Goal: Task Accomplishment & Management: Manage account settings

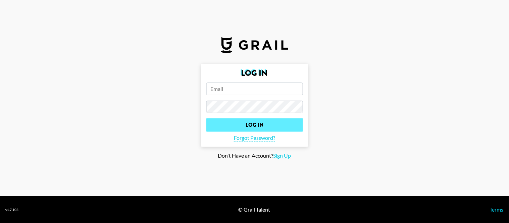
type input "[PERSON_NAME][EMAIL_ADDRESS][PERSON_NAME][DOMAIN_NAME]"
click at [291, 126] on input "Log In" at bounding box center [254, 124] width 97 height 13
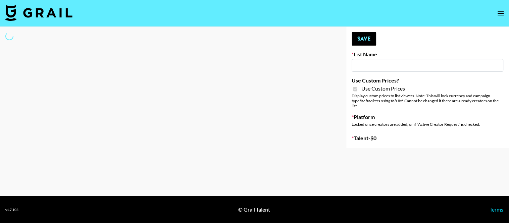
type input "Topsurveys (22nd Sept)"
checkbox input "true"
select select "Brand"
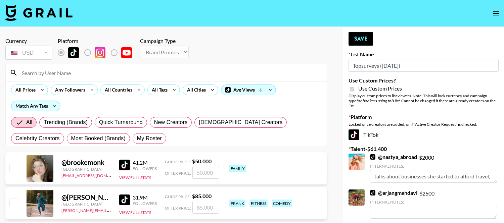
click at [378, 62] on input "Topsurveys (22nd Sept)" at bounding box center [423, 65] width 150 height 13
click at [113, 73] on input at bounding box center [170, 72] width 305 height 11
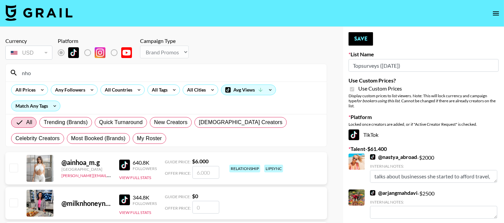
type input "nhons"
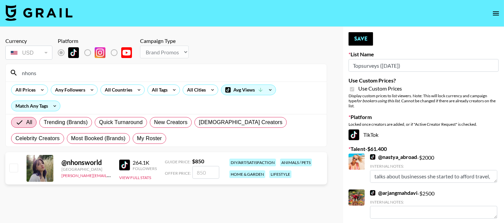
click at [13, 166] on input "checkbox" at bounding box center [13, 168] width 8 height 8
checkbox input "true"
type input "850"
click at [358, 34] on button "Save" at bounding box center [360, 38] width 24 height 13
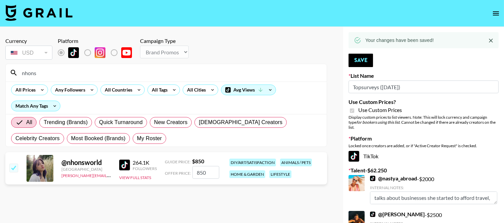
click at [80, 75] on input "nhons" at bounding box center [170, 72] width 305 height 11
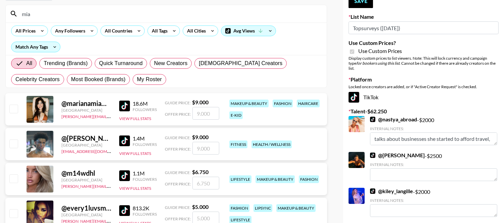
scroll to position [37, 0]
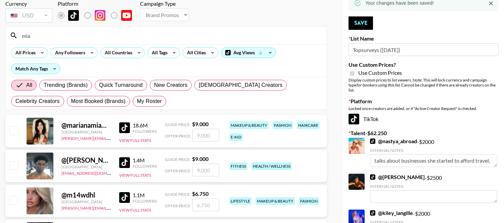
click at [54, 38] on input "mia" at bounding box center [170, 35] width 305 height 11
type input "mia_l"
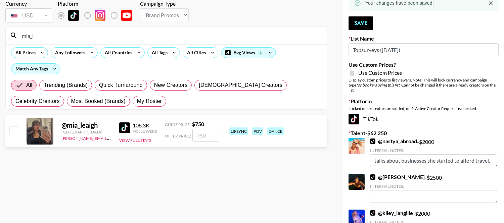
click at [125, 127] on img at bounding box center [124, 127] width 11 height 11
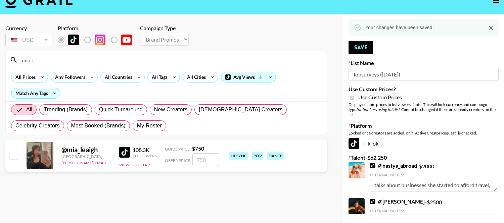
scroll to position [0, 0]
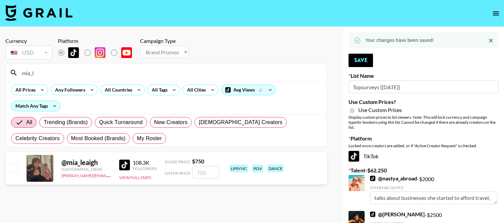
click at [493, 11] on icon "open drawer" at bounding box center [496, 13] width 8 height 8
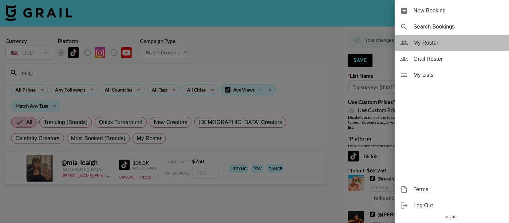
click at [430, 44] on span "My Roster" at bounding box center [459, 43] width 90 height 8
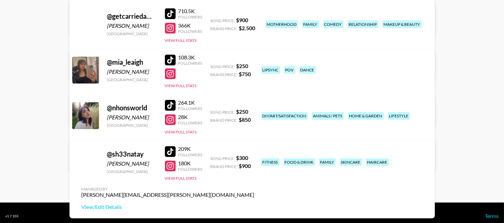
scroll to position [252, 0]
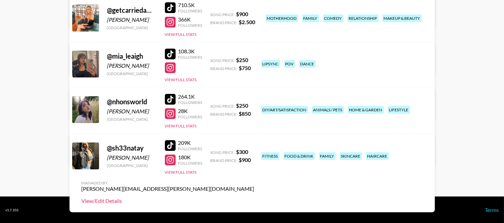
click at [254, 198] on link "View/Edit Details" at bounding box center [168, 201] width 173 height 7
drag, startPoint x: 128, startPoint y: 148, endPoint x: 102, endPoint y: 148, distance: 26.2
click at [102, 148] on div "@ sh33natay Sheena Duke United States 209K Followers 180K Followers View Full S…" at bounding box center [251, 173] width 365 height 78
copy div "@ sh33natay"
click at [175, 143] on div at bounding box center [170, 145] width 11 height 11
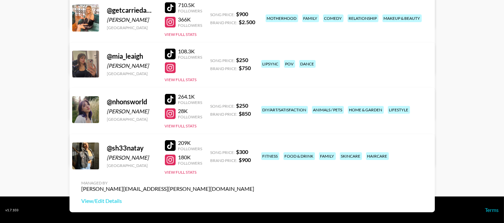
click at [121, 156] on div "[PERSON_NAME]" at bounding box center [132, 157] width 50 height 7
click at [121, 155] on div "[PERSON_NAME]" at bounding box center [132, 157] width 50 height 7
copy div "[PERSON_NAME]"
click at [173, 157] on div at bounding box center [170, 160] width 11 height 11
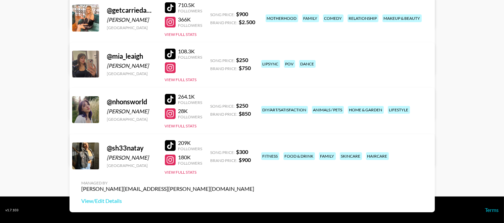
click at [135, 111] on div "[PERSON_NAME]" at bounding box center [132, 111] width 50 height 7
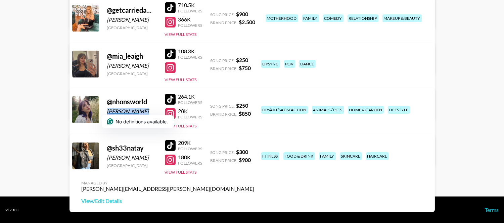
click at [173, 112] on div at bounding box center [170, 113] width 11 height 11
click at [170, 94] on div at bounding box center [170, 99] width 11 height 11
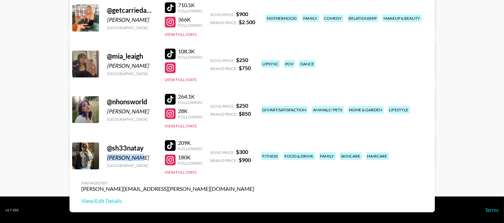
drag, startPoint x: 139, startPoint y: 159, endPoint x: 106, endPoint y: 158, distance: 33.6
click at [106, 158] on div "@ sh33natay Sheena Duke United States 209K Followers 180K Followers View Full S…" at bounding box center [251, 173] width 365 height 78
copy div "[PERSON_NAME]"
click at [177, 164] on link at bounding box center [171, 160] width 13 height 11
click at [162, 146] on div "@ sh33natay Sheena Duke United States 209K Followers 180K Followers View Full S…" at bounding box center [251, 173] width 365 height 78
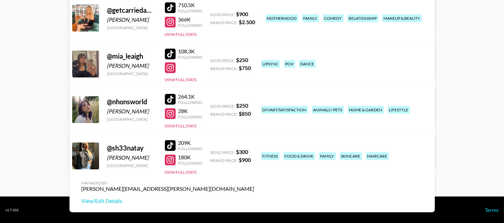
click at [166, 145] on div at bounding box center [170, 145] width 11 height 11
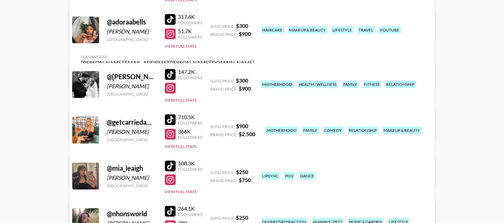
scroll to position [66, 0]
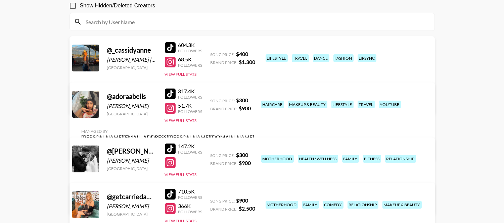
click at [170, 98] on div at bounding box center [170, 94] width 11 height 11
drag, startPoint x: 132, startPoint y: 108, endPoint x: 105, endPoint y: 110, distance: 26.5
click at [105, 110] on div "@ adoraabells Isabella A United States 317.4K Followers 51.7K Followers View Fu…" at bounding box center [251, 122] width 365 height 78
copy div "[PERSON_NAME]"
click at [169, 112] on div at bounding box center [170, 108] width 11 height 11
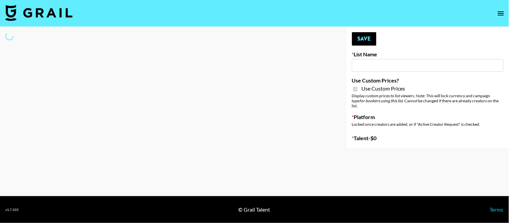
type input "[PERSON_NAME] - Relatable ([DATE])"
checkbox input "true"
select select "Brand"
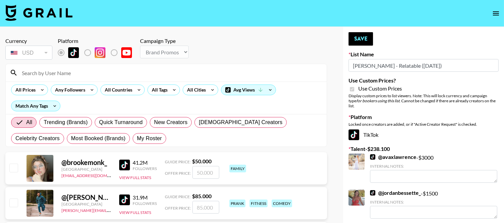
click at [59, 74] on input at bounding box center [170, 72] width 305 height 11
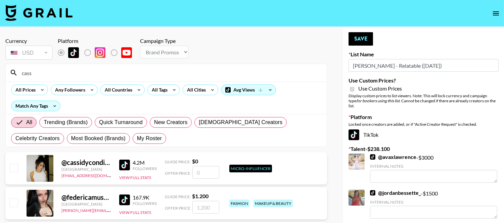
type input "cassidya"
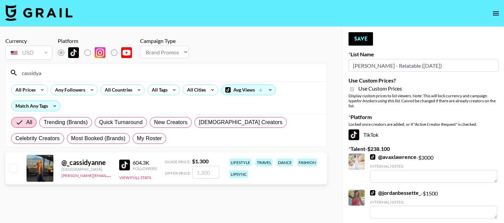
click at [12, 170] on input "checkbox" at bounding box center [13, 168] width 8 height 8
checkbox input "true"
type input "1300"
click at [358, 36] on button "Save" at bounding box center [360, 38] width 24 height 13
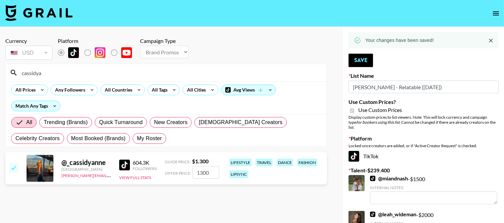
click at [147, 73] on input "cassidya" at bounding box center [170, 72] width 305 height 11
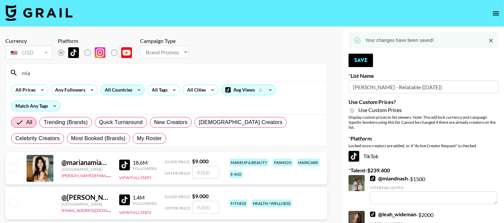
type input "mia_l"
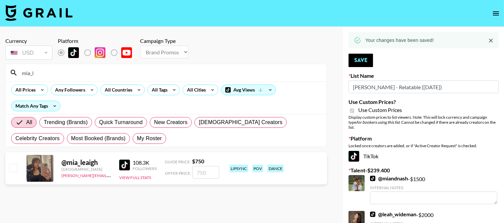
click at [6, 166] on div "@ mia_leaigh Canada fernando.menezes@grail-talent.com 108.3K Followers View Ful…" at bounding box center [165, 168] width 321 height 32
click at [10, 166] on input "checkbox" at bounding box center [13, 168] width 8 height 8
checkbox input "true"
type input "750"
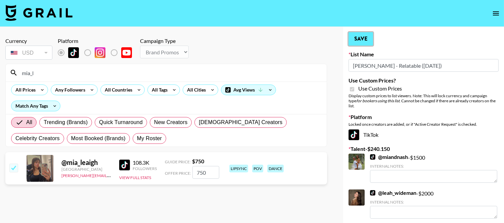
click at [364, 37] on button "Save" at bounding box center [360, 38] width 24 height 13
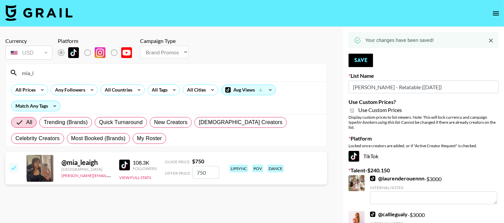
click at [100, 69] on input "mia_l" at bounding box center [170, 72] width 305 height 11
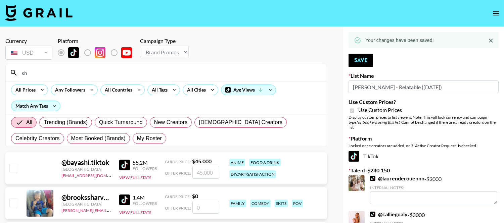
type input "sh33"
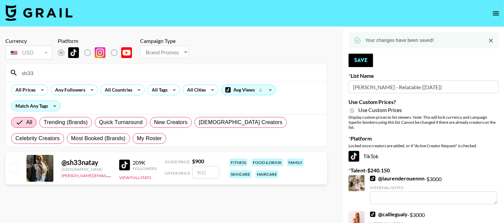
click at [15, 172] on input "checkbox" at bounding box center [13, 168] width 8 height 8
checkbox input "true"
type input "900"
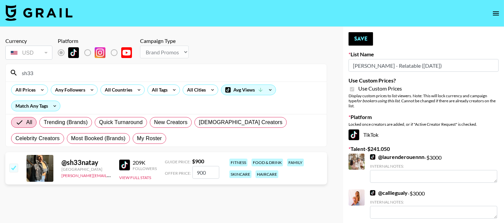
click at [208, 172] on input "900" at bounding box center [205, 172] width 27 height 13
click at [367, 39] on button "Save" at bounding box center [360, 38] width 24 height 13
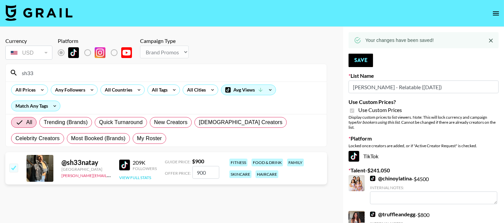
click at [132, 176] on button "View Full Stats" at bounding box center [135, 177] width 32 height 5
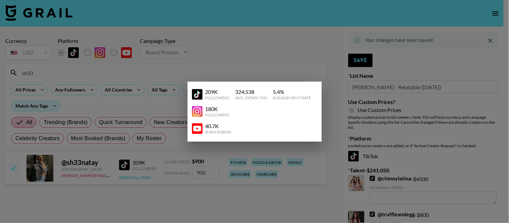
click at [132, 176] on div at bounding box center [254, 111] width 509 height 223
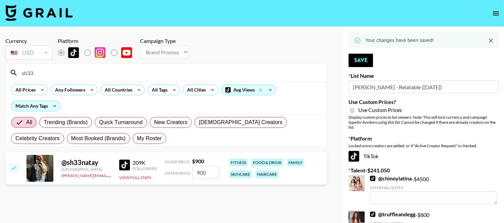
click at [12, 172] on div at bounding box center [13, 168] width 10 height 11
click at [12, 170] on input "checkbox" at bounding box center [13, 168] width 8 height 8
checkbox input "false"
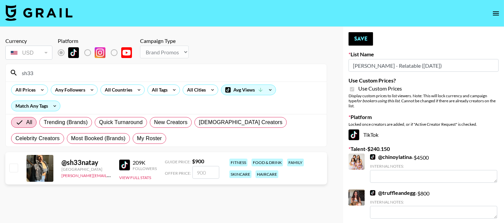
click at [12, 170] on input "checkbox" at bounding box center [13, 168] width 8 height 8
checkbox input "true"
click at [204, 176] on input "900" at bounding box center [205, 172] width 27 height 13
type input "9"
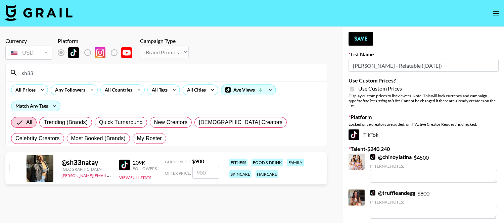
checkbox input "false"
type input "1"
checkbox input "true"
type input "1500"
click at [368, 39] on button "Save" at bounding box center [360, 38] width 24 height 13
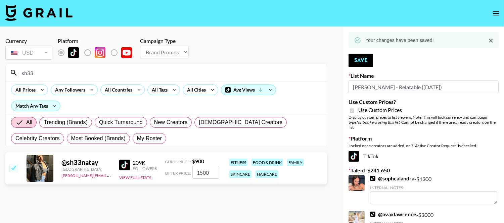
click at [61, 73] on input "sh33" at bounding box center [170, 72] width 305 height 11
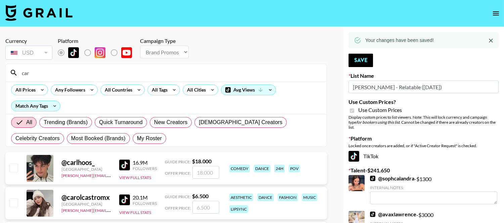
type input "car"
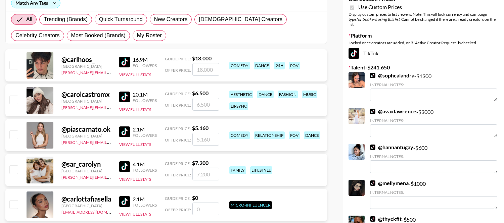
scroll to position [149, 0]
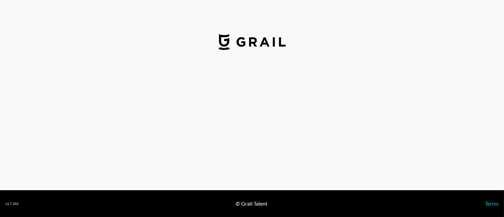
select select "USD"
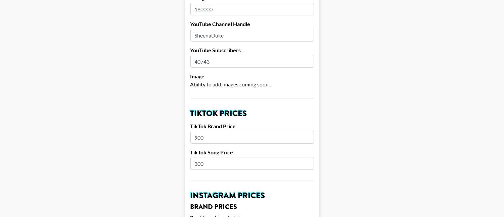
scroll to position [186, 0]
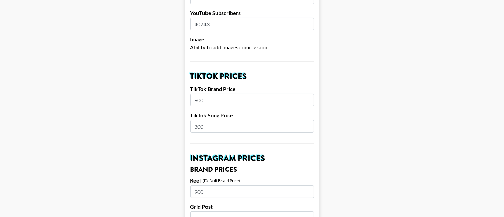
drag, startPoint x: 222, startPoint y: 119, endPoint x: 180, endPoint y: 118, distance: 43.0
type input "800"
drag, startPoint x: 209, startPoint y: 93, endPoint x: 181, endPoint y: 90, distance: 28.1
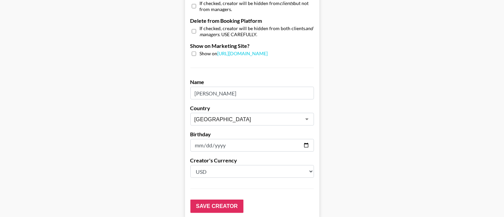
scroll to position [692, 0]
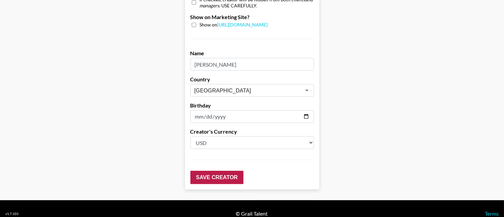
type input "1500"
click at [232, 171] on input "Save Creator" at bounding box center [216, 177] width 53 height 13
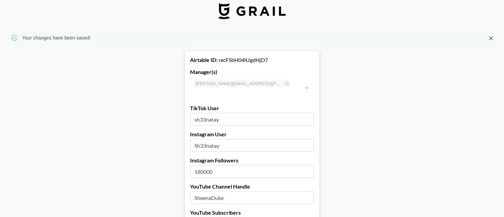
scroll to position [0, 0]
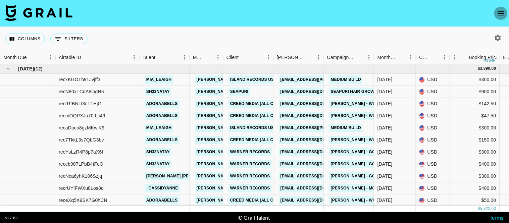
click at [499, 15] on icon "open drawer" at bounding box center [501, 13] width 8 height 8
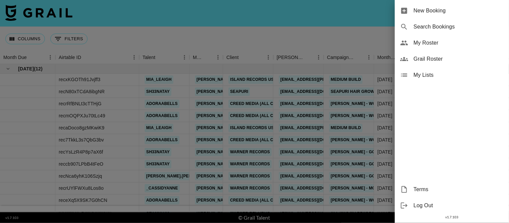
click at [349, 41] on div at bounding box center [254, 111] width 509 height 223
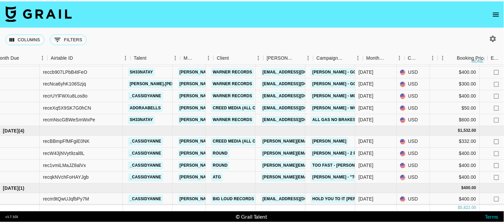
scroll to position [98, 5]
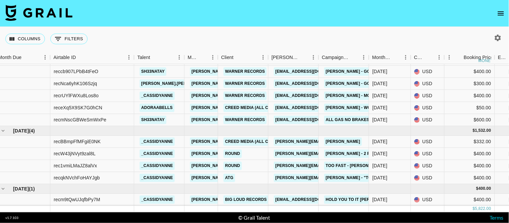
click at [501, 9] on icon "open drawer" at bounding box center [501, 13] width 8 height 8
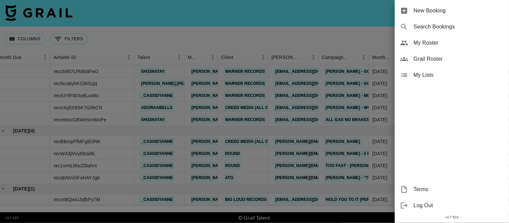
click at [435, 41] on span "My Roster" at bounding box center [459, 43] width 90 height 8
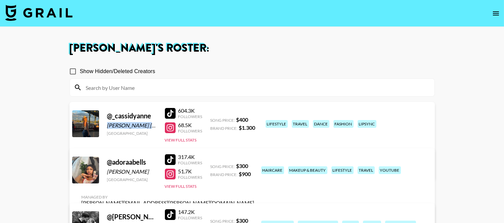
drag, startPoint x: 155, startPoint y: 124, endPoint x: 103, endPoint y: 124, distance: 51.7
click at [103, 124] on div "@ [PERSON_NAME] [PERSON_NAME] [GEOGRAPHIC_DATA] 604.3K Followers 68.5K Follower…" at bounding box center [251, 141] width 365 height 78
copy div "[PERSON_NAME] [PERSON_NAME]"
click at [169, 129] on div at bounding box center [170, 127] width 11 height 11
click at [167, 114] on div at bounding box center [170, 113] width 11 height 11
